Goal: Find specific page/section: Find specific page/section

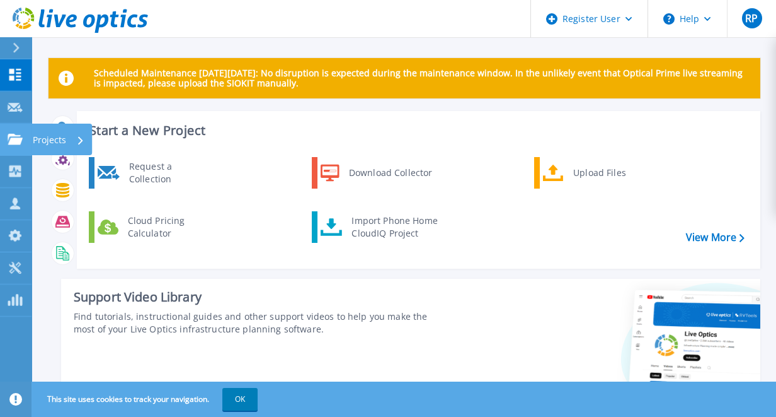
click at [8, 132] on link "Projects Projects" at bounding box center [16, 140] width 32 height 32
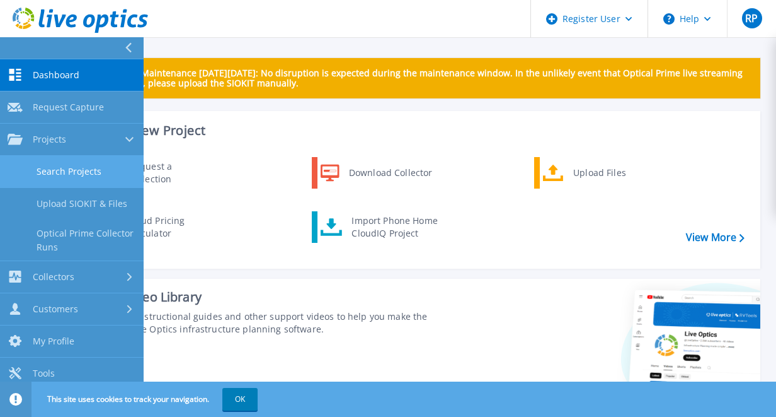
click at [69, 171] on link "Search Projects" at bounding box center [72, 172] width 144 height 32
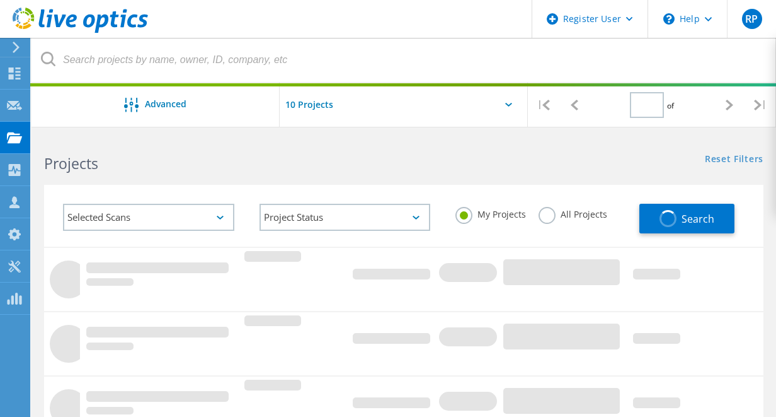
type input "1"
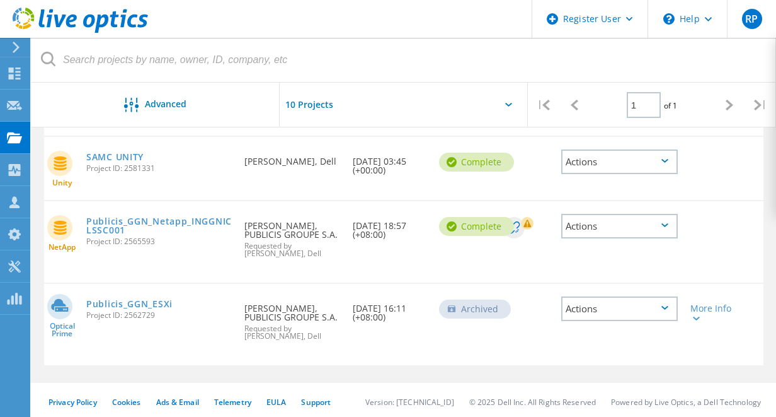
scroll to position [208, 0]
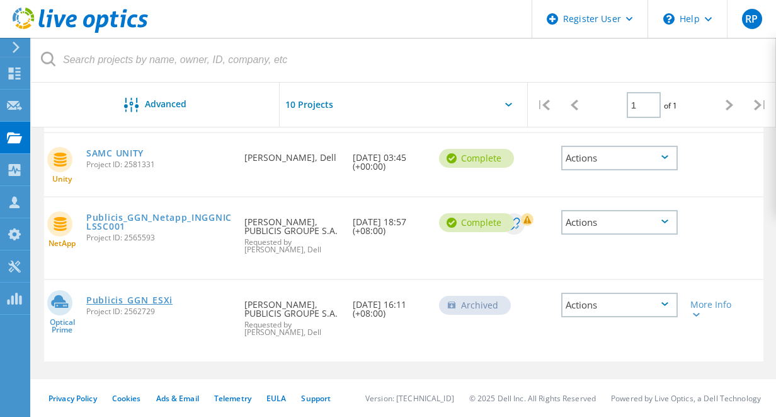
click at [156, 296] on link "Publicis_GGN_ESXi" at bounding box center [129, 300] width 86 height 9
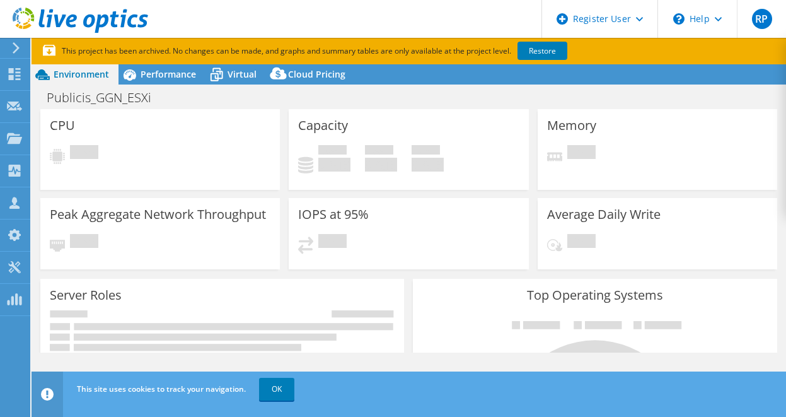
select select "[GEOGRAPHIC_DATA]"
select select "INR"
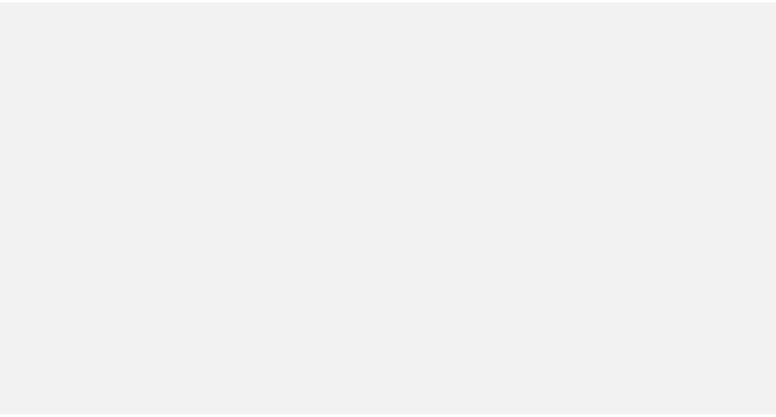
scroll to position [208, 0]
